Goal: Find specific page/section: Find specific page/section

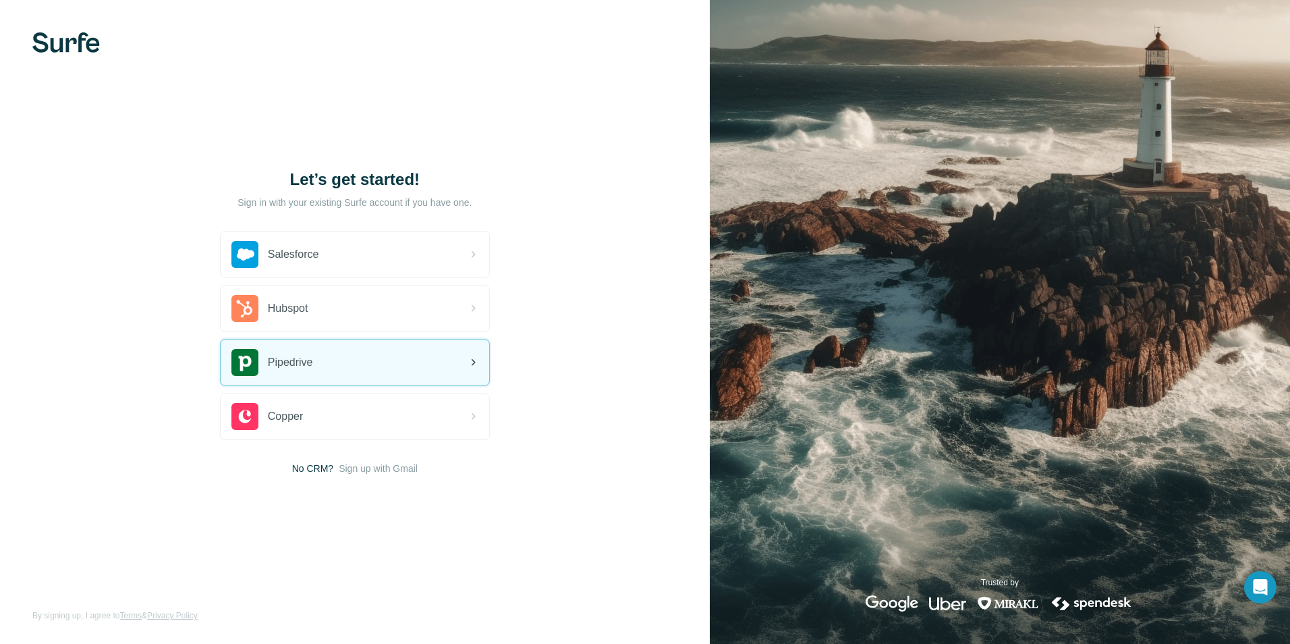
click at [364, 351] on div "Pipedrive" at bounding box center [355, 362] width 269 height 46
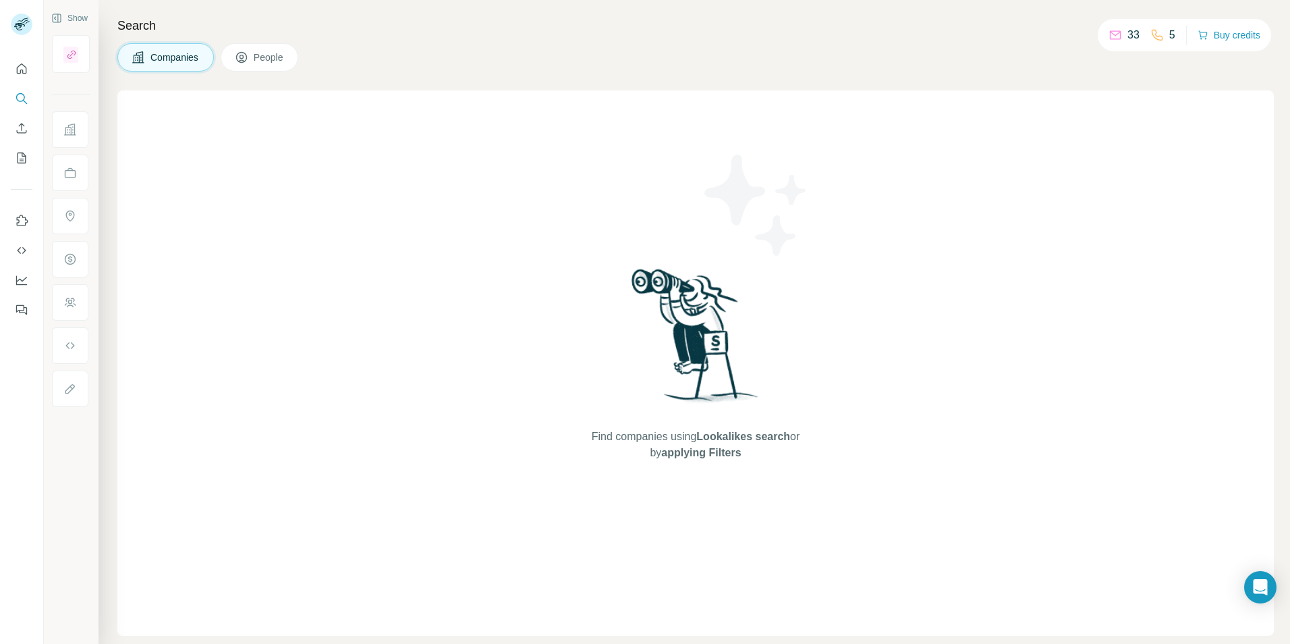
click at [1119, 37] on icon at bounding box center [1114, 34] width 13 height 13
click at [23, 269] on button "Dashboard" at bounding box center [22, 280] width 22 height 24
click at [154, 61] on span "Companies" at bounding box center [174, 57] width 49 height 13
click at [261, 61] on span "People" at bounding box center [269, 57] width 31 height 13
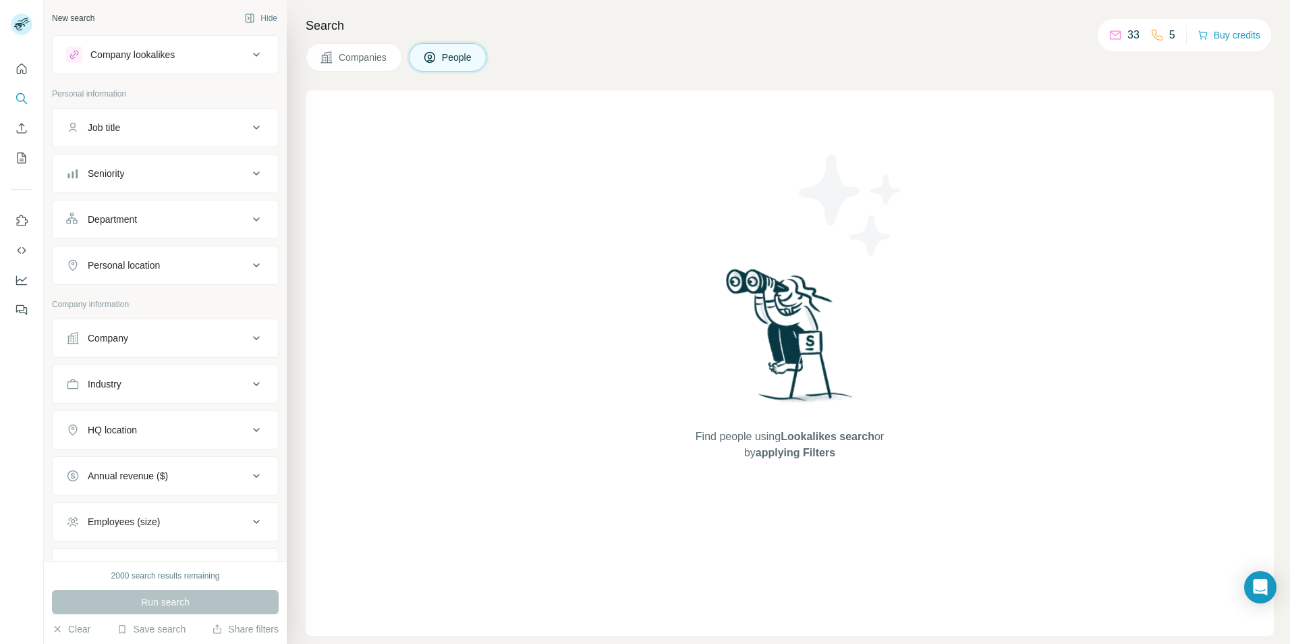
click at [349, 57] on span "Companies" at bounding box center [363, 57] width 49 height 13
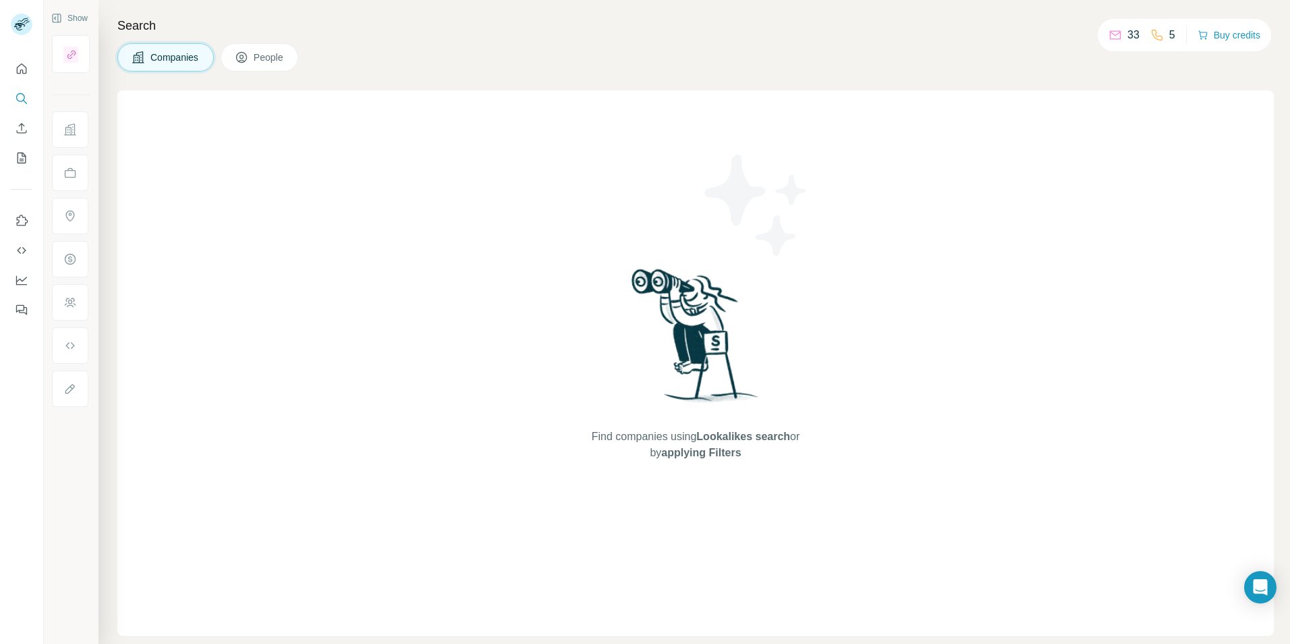
click at [194, 59] on span "Companies" at bounding box center [174, 57] width 49 height 13
click at [22, 89] on button "Search" at bounding box center [22, 98] width 22 height 24
